Goal: Navigation & Orientation: Find specific page/section

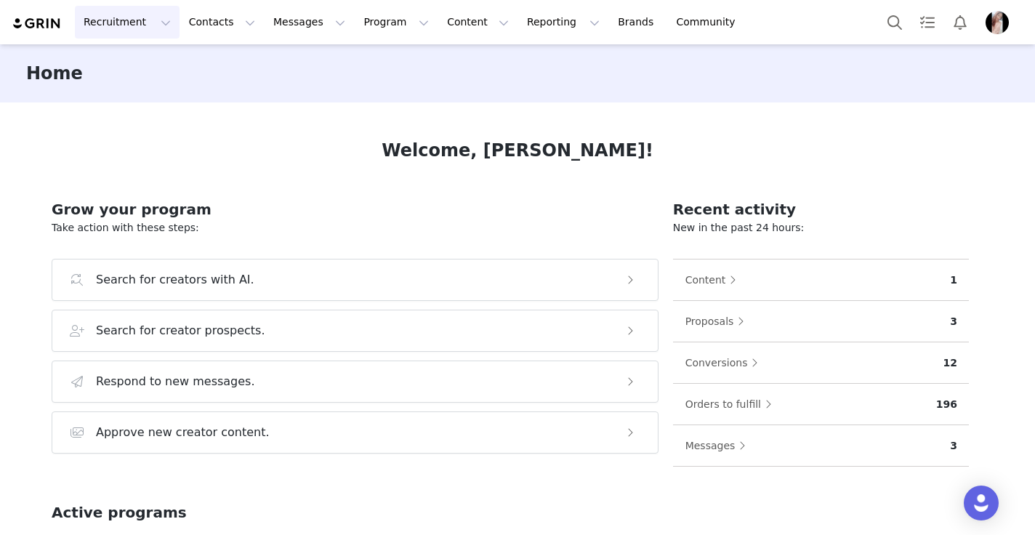
click at [157, 26] on button "Recruitment Recruitment" at bounding box center [127, 22] width 105 height 33
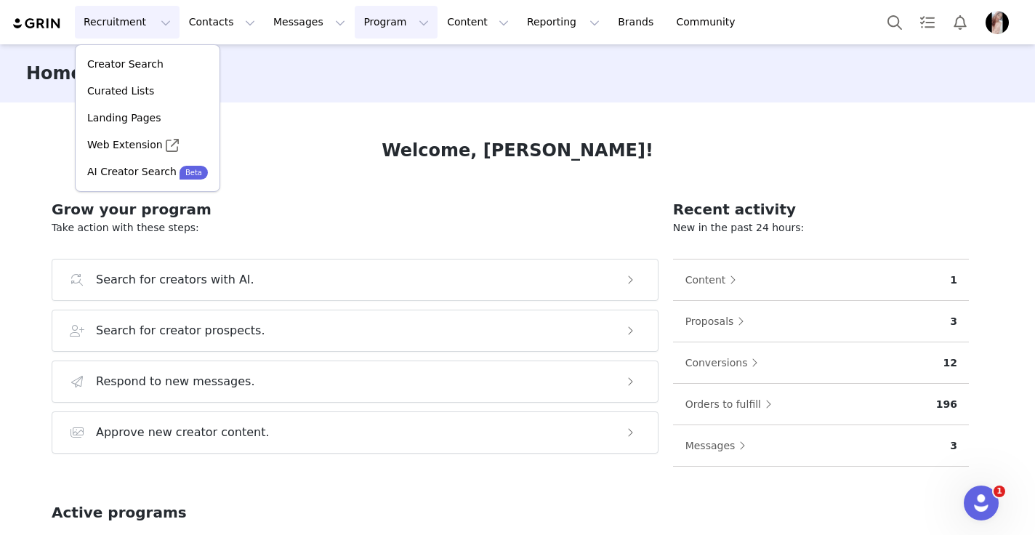
click at [385, 25] on button "Program Program" at bounding box center [396, 22] width 83 height 33
